Goal: Check status: Check status

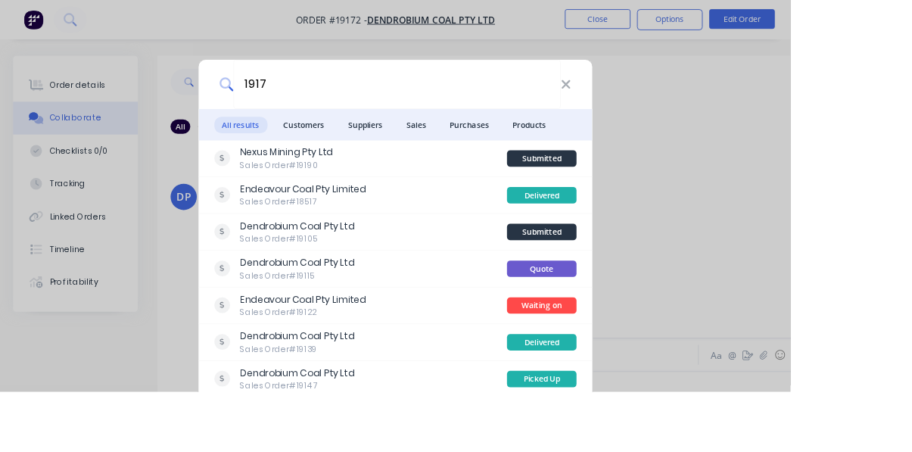
type input "19179"
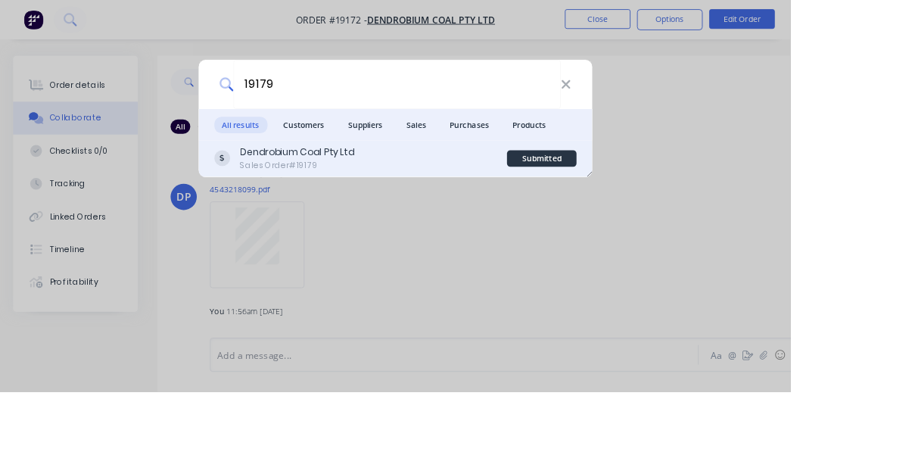
click at [482, 197] on div "Dendrobium Coal Pty Ltd Sales Order #19179" at bounding box center [416, 183] width 338 height 30
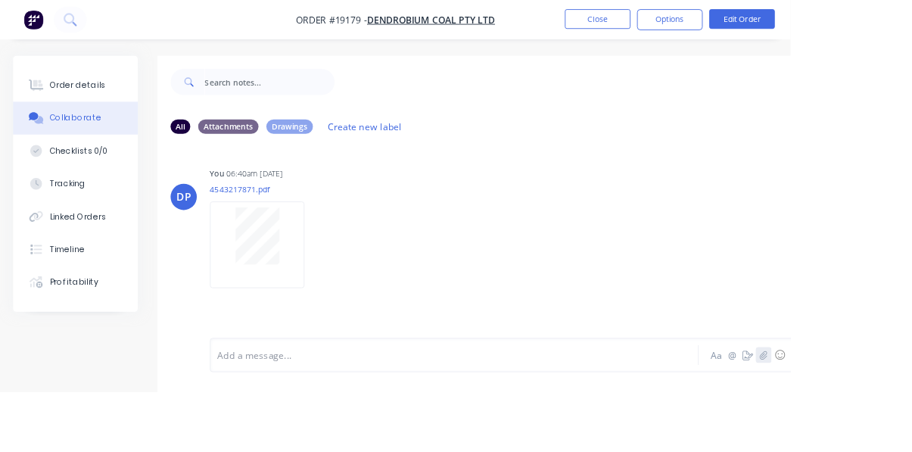
click at [881, 415] on icon "button" at bounding box center [880, 409] width 9 height 11
click at [82, 98] on div "Order details" at bounding box center [89, 99] width 64 height 14
